Goal: Task Accomplishment & Management: Use online tool/utility

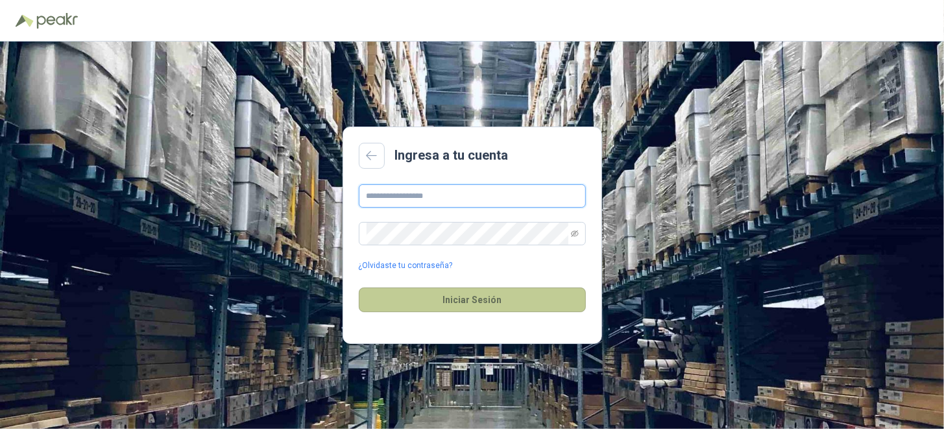
type input "**********"
click at [465, 306] on button "Iniciar Sesión" at bounding box center [472, 300] width 227 height 25
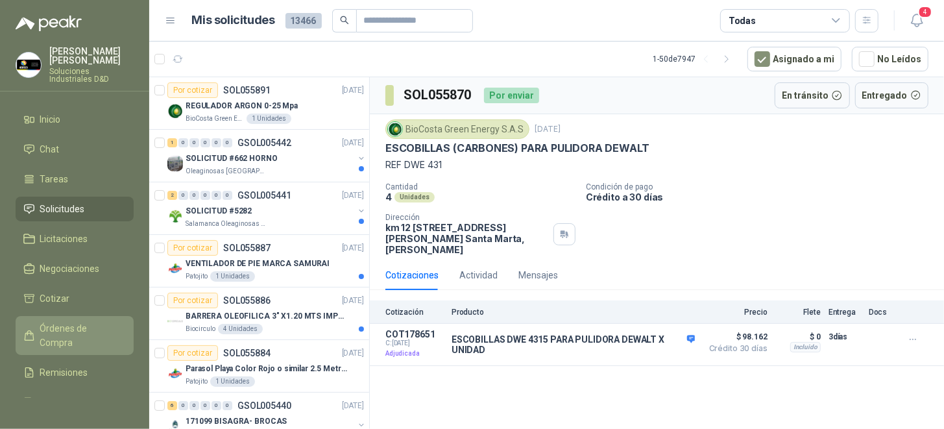
click at [61, 324] on span "Órdenes de Compra" at bounding box center [80, 335] width 81 height 29
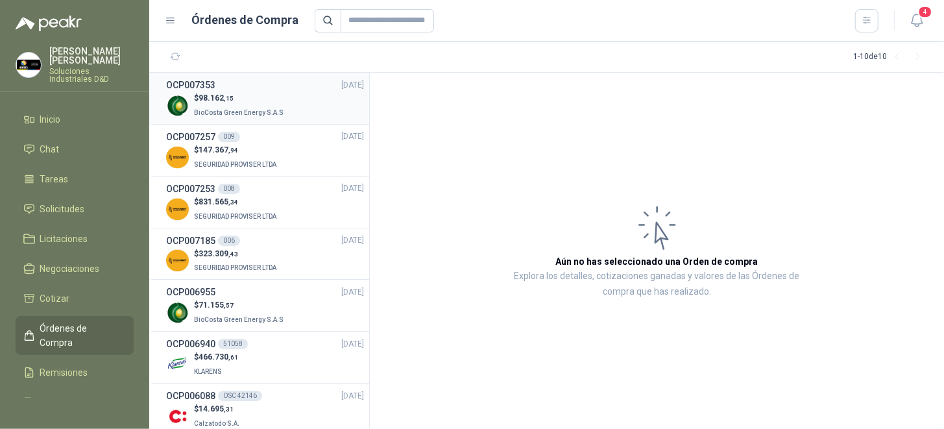
click at [260, 100] on p "$ 98.162 ,15" at bounding box center [240, 98] width 92 height 12
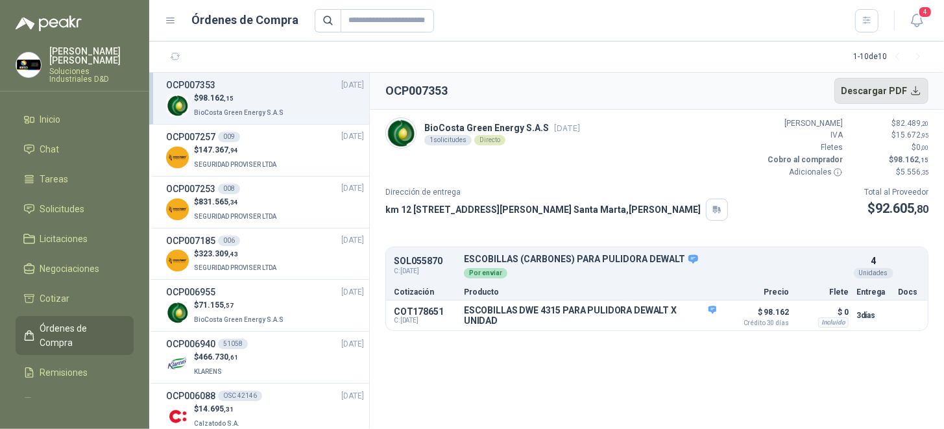
click at [901, 97] on button "Descargar PDF" at bounding box center [882, 91] width 95 height 26
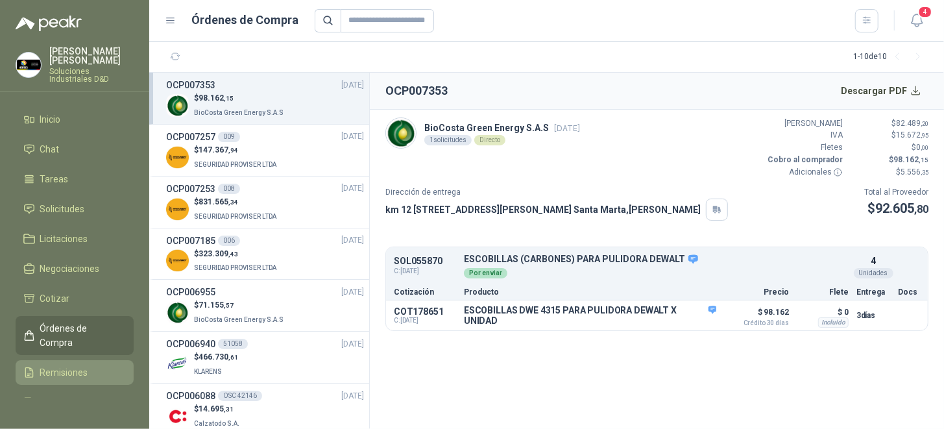
click at [65, 365] on span "Remisiones" at bounding box center [64, 372] width 48 height 14
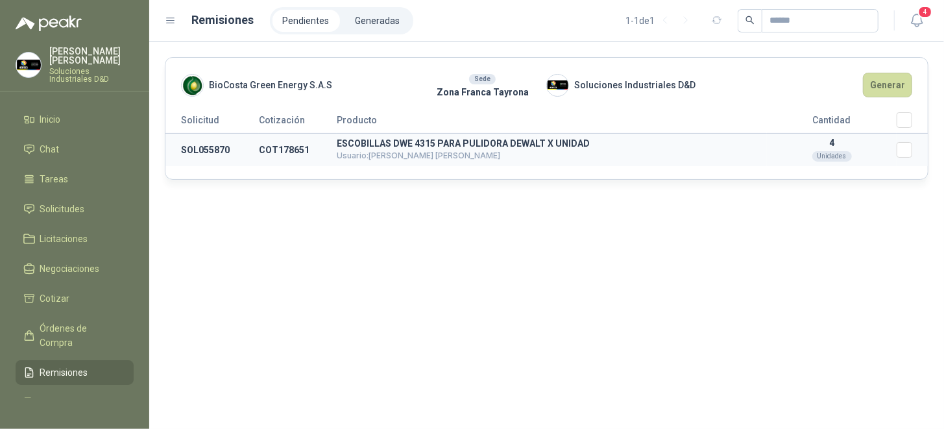
click at [419, 149] on td "ESCOBILLAS DWE 4315 PARA PULIDORA DEWALT X UNIDAD Usuario: [PERSON_NAME] [PERSO…" at bounding box center [552, 150] width 430 height 33
click at [888, 80] on button "Generar" at bounding box center [887, 85] width 49 height 25
click at [889, 84] on button "Generar" at bounding box center [887, 85] width 49 height 25
click at [395, 146] on p "ESCOBILLAS DWE 4315 PARA PULIDORA DEWALT X UNIDAD" at bounding box center [552, 143] width 430 height 9
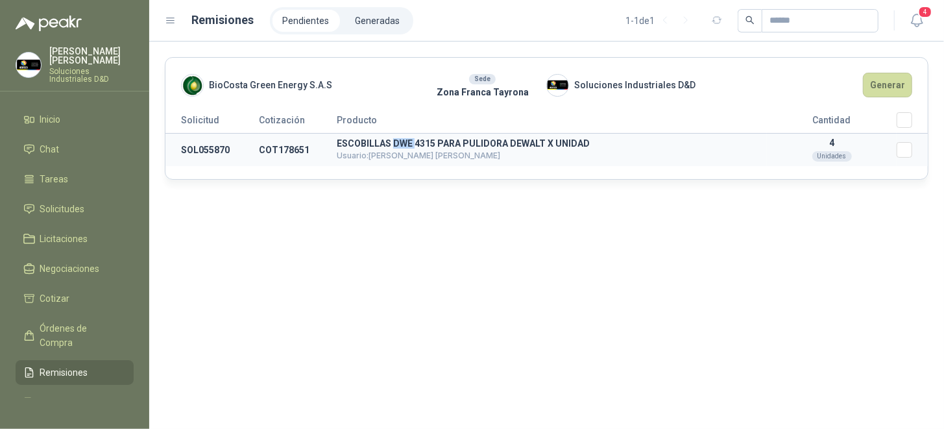
click at [395, 146] on p "ESCOBILLAS DWE 4315 PARA PULIDORA DEWALT X UNIDAD" at bounding box center [552, 143] width 430 height 9
click at [768, 147] on td "4 Unidades" at bounding box center [832, 150] width 130 height 33
click at [894, 147] on td "4 Unidades" at bounding box center [832, 150] width 130 height 33
click at [885, 80] on button "Generar" at bounding box center [887, 85] width 49 height 25
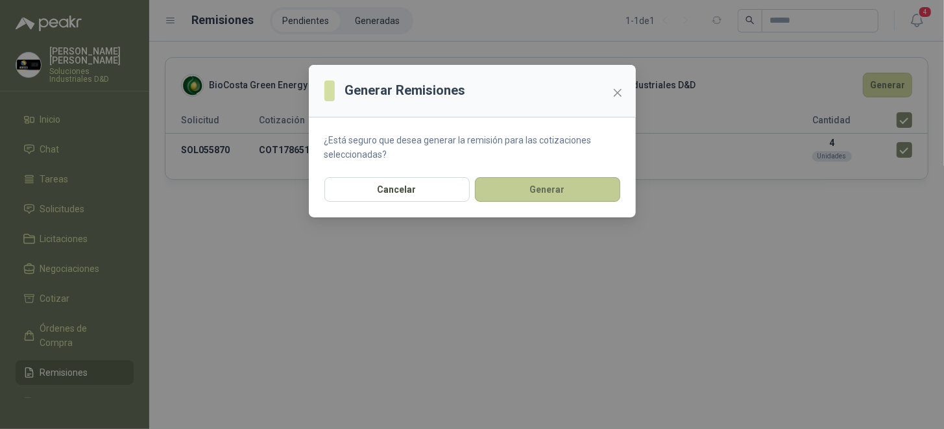
click at [544, 190] on button "Generar" at bounding box center [547, 189] width 145 height 25
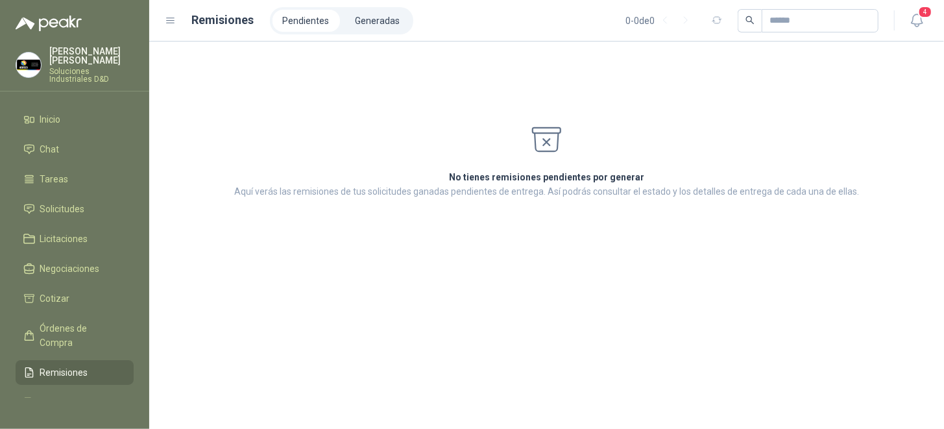
click at [369, 5] on header "Remisiones Pendientes Generadas 0 - 0 de 0 4" at bounding box center [546, 21] width 795 height 42
click at [369, 12] on li "Generadas" at bounding box center [378, 21] width 66 height 22
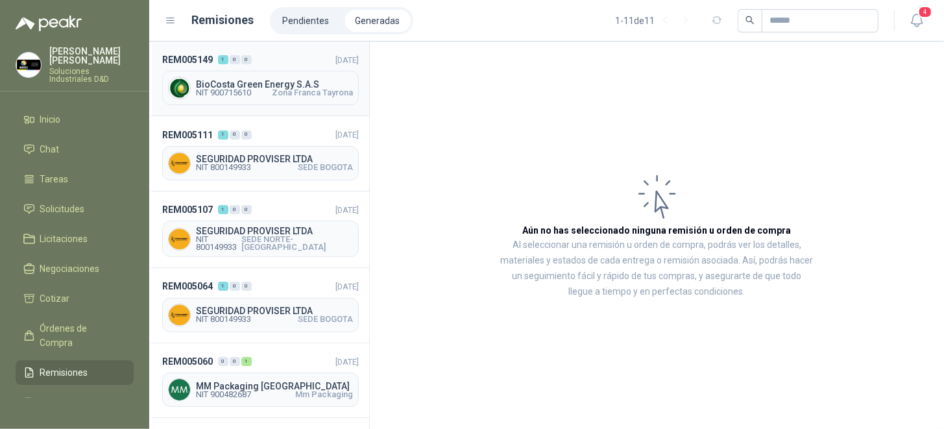
click at [272, 89] on span "Zona Franca Tayrona" at bounding box center [312, 93] width 81 height 8
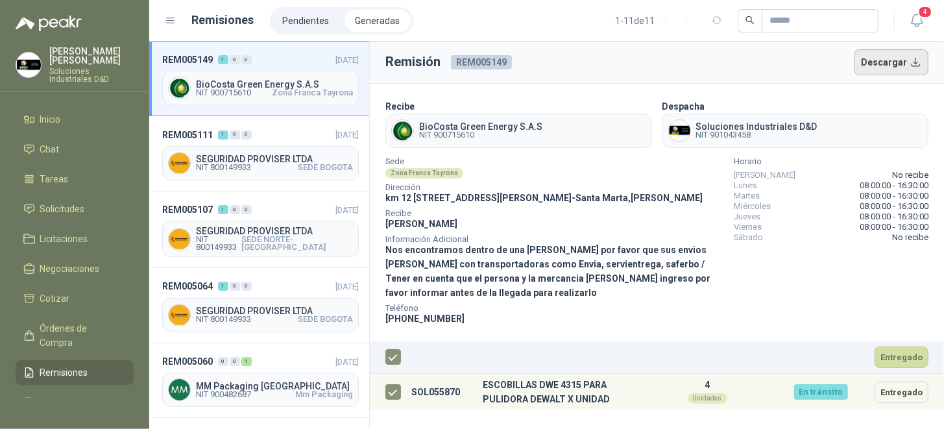
click at [894, 65] on button "Descargar" at bounding box center [892, 62] width 75 height 26
